Goal: Information Seeking & Learning: Learn about a topic

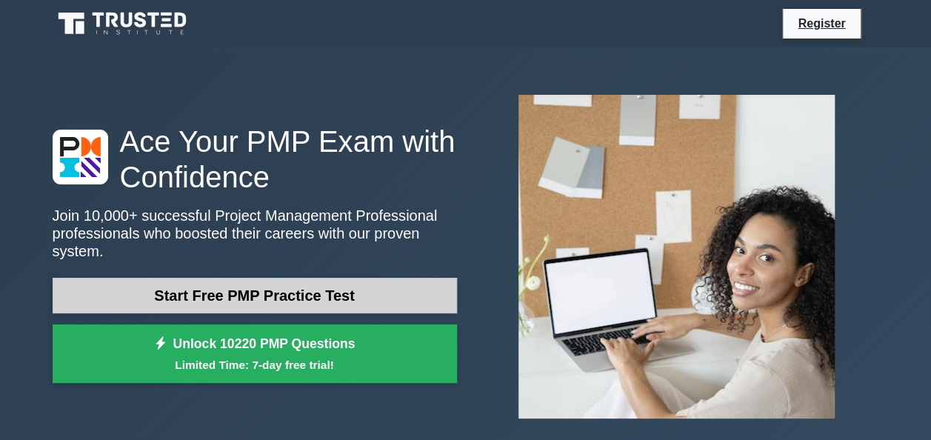
click at [268, 278] on link "Start Free PMP Practice Test" at bounding box center [255, 296] width 405 height 36
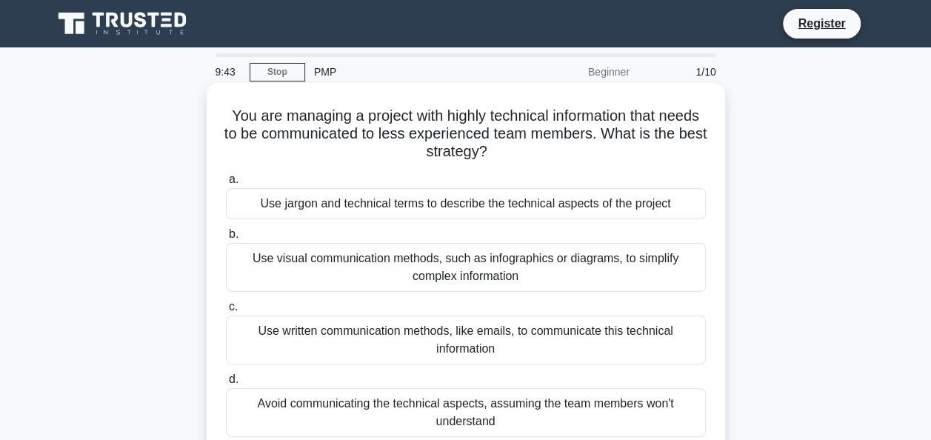
click at [630, 261] on div "Use visual communication methods, such as infographics or diagrams, to simplify…" at bounding box center [466, 267] width 480 height 49
click at [226, 239] on input "b. Use visual communication methods, such as infographics or diagrams, to simpl…" at bounding box center [226, 235] width 0 height 10
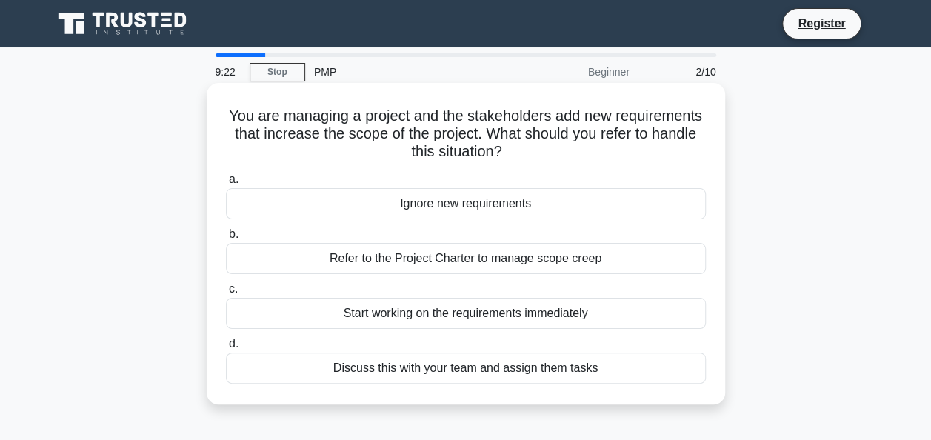
click at [457, 371] on div "Discuss this with your team and assign them tasks" at bounding box center [466, 368] width 480 height 31
click at [226, 349] on input "d. Discuss this with your team and assign them tasks" at bounding box center [226, 344] width 0 height 10
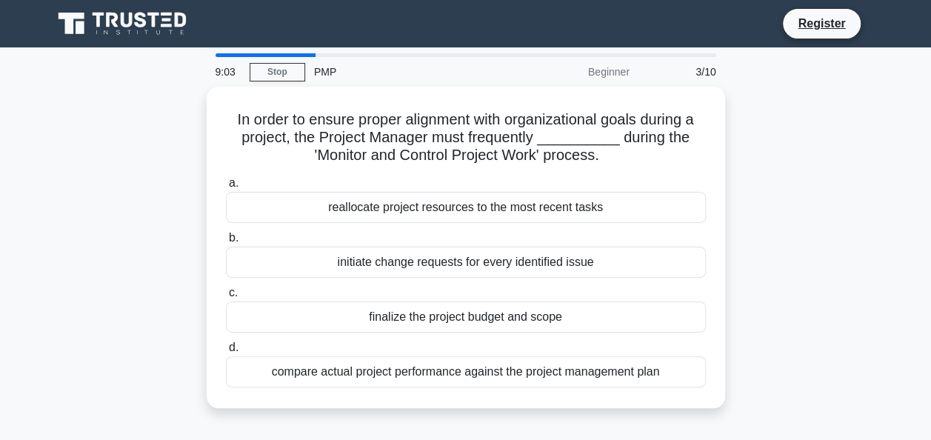
click at [457, 371] on div "compare actual project performance against the project management plan" at bounding box center [466, 371] width 480 height 31
click at [226, 353] on input "d. compare actual project performance against the project management plan" at bounding box center [226, 348] width 0 height 10
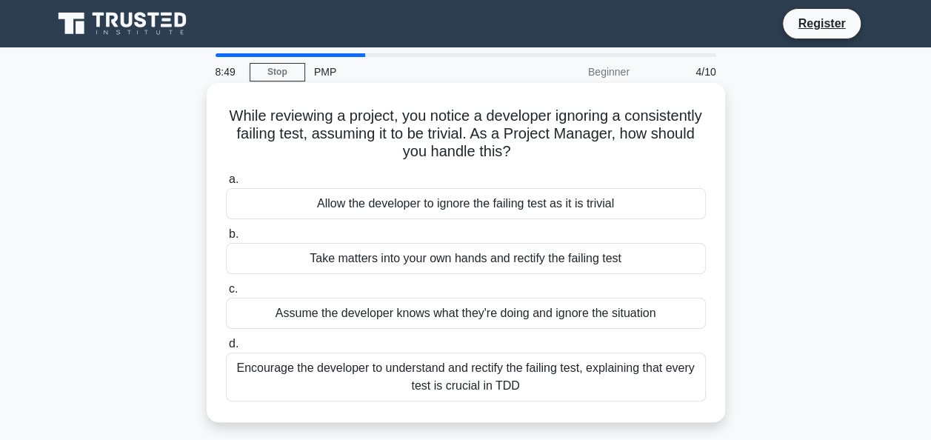
click at [391, 376] on div "Encourage the developer to understand and rectify the failing test, explaining …" at bounding box center [466, 377] width 480 height 49
click at [226, 349] on input "d. Encourage the developer to understand and rectify the failing test, explaini…" at bounding box center [226, 344] width 0 height 10
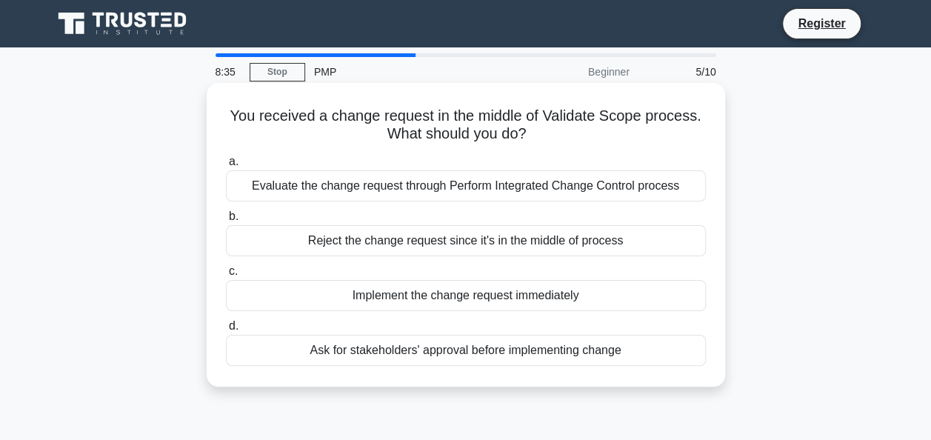
click at [388, 354] on div "Ask for stakeholders' approval before implementing change" at bounding box center [466, 350] width 480 height 31
click at [226, 331] on input "d. Ask for stakeholders' approval before implementing change" at bounding box center [226, 327] width 0 height 10
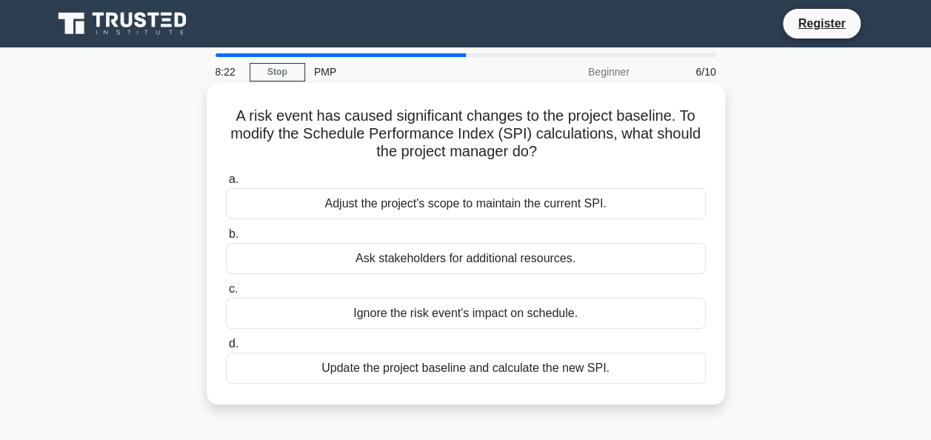
click at [374, 370] on div "Update the project baseline and calculate the new SPI." at bounding box center [466, 368] width 480 height 31
click at [226, 349] on input "d. Update the project baseline and calculate the new SPI." at bounding box center [226, 344] width 0 height 10
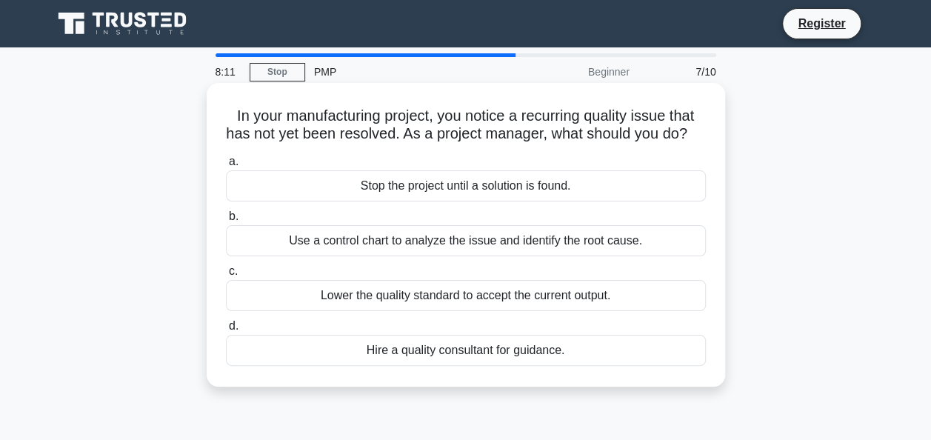
click at [376, 254] on div "Use a control chart to analyze the issue and identify the root cause." at bounding box center [466, 240] width 480 height 31
click at [226, 222] on input "b. Use a control chart to analyze the issue and identify the root cause." at bounding box center [226, 217] width 0 height 10
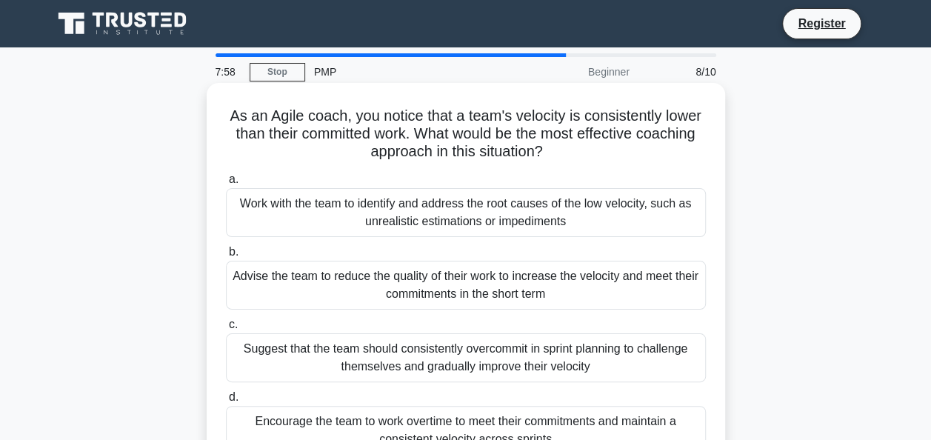
click at [388, 200] on div "Work with the team to identify and address the root causes of the low velocity,…" at bounding box center [466, 212] width 480 height 49
click at [226, 185] on input "a. Work with the team to identify and address the root causes of the low veloci…" at bounding box center [226, 180] width 0 height 10
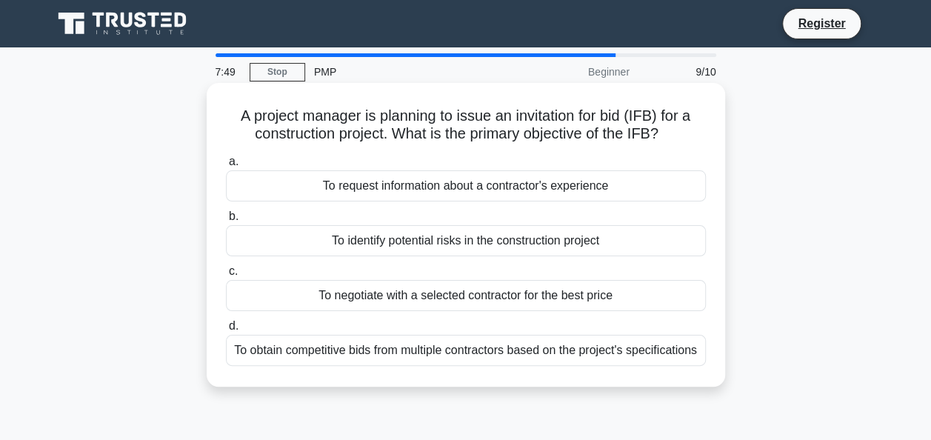
click at [286, 366] on div "To obtain competitive bids from multiple contractors based on the project's spe…" at bounding box center [466, 350] width 480 height 31
click at [226, 331] on input "d. To obtain competitive bids from multiple contractors based on the project's …" at bounding box center [226, 327] width 0 height 10
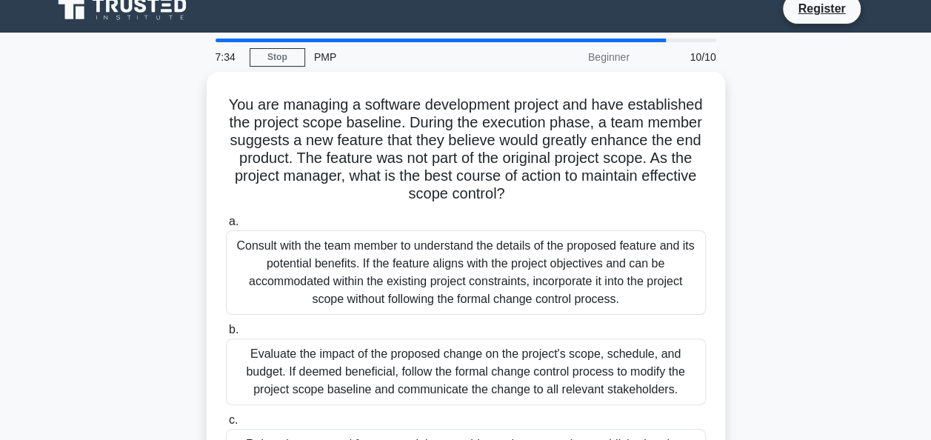
scroll to position [30, 0]
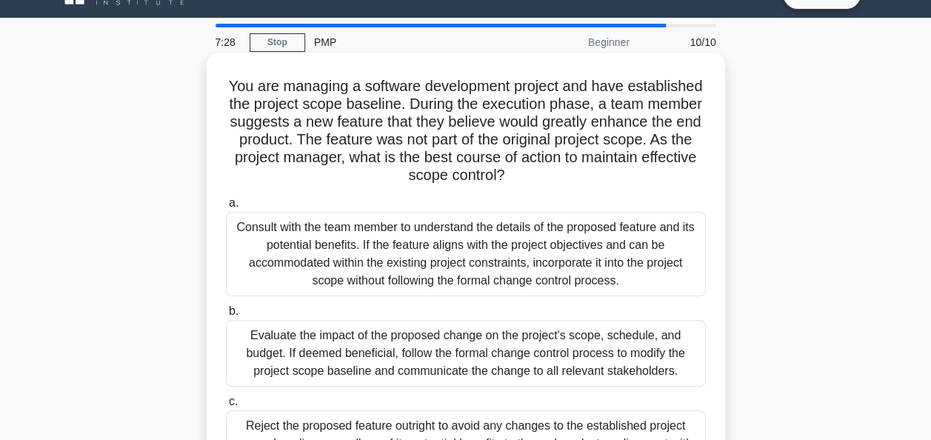
click at [618, 362] on div "Evaluate the impact of the proposed change on the project's scope, schedule, an…" at bounding box center [466, 353] width 480 height 67
click at [226, 316] on input "b. Evaluate the impact of the proposed change on the project's scope, schedule,…" at bounding box center [226, 312] width 0 height 10
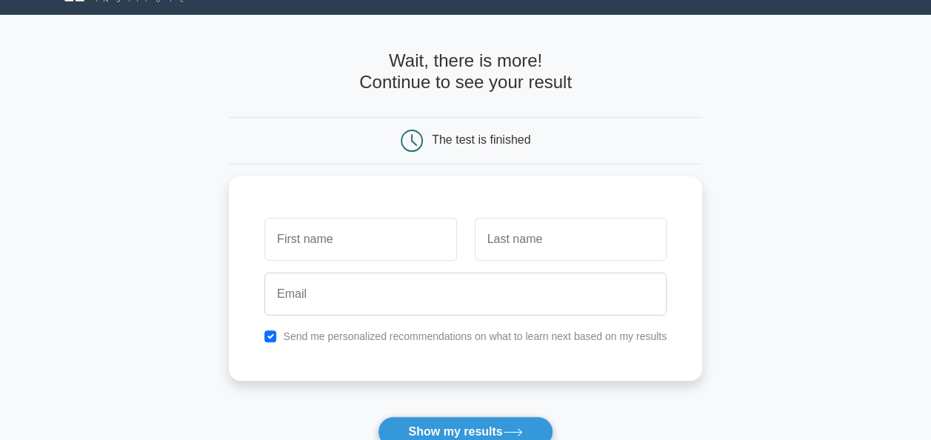
scroll to position [44, 0]
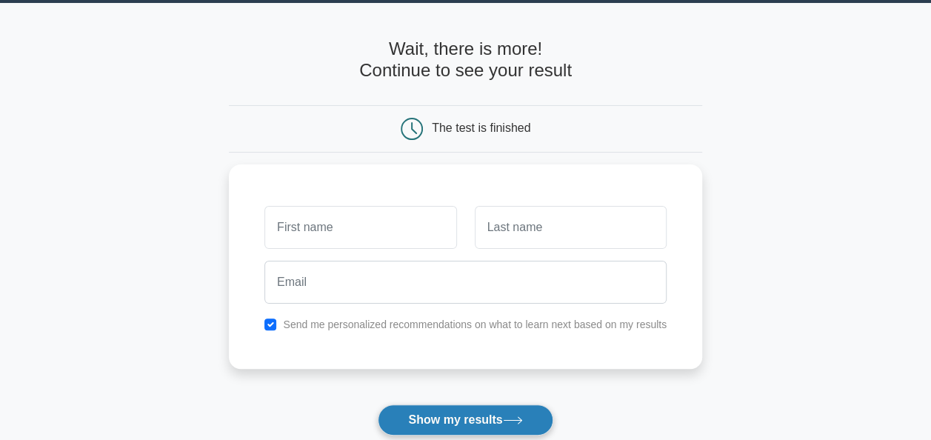
click at [421, 413] on button "Show my results" at bounding box center [465, 420] width 175 height 31
